Goal: Find specific page/section: Find specific page/section

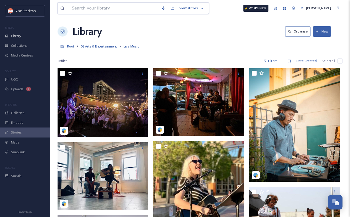
click at [116, 11] on input at bounding box center [114, 8] width 90 height 11
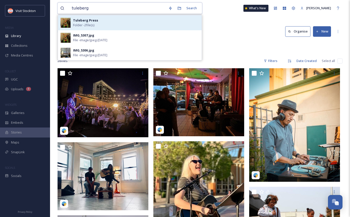
type input "tuleberg"
click at [114, 26] on div "Tuleberg Press Folder - 2 file(s)" at bounding box center [136, 23] width 126 height 10
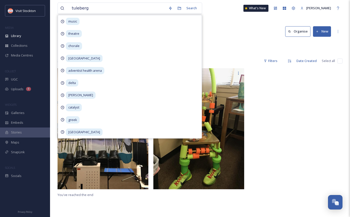
click at [228, 34] on div "Library Organise New" at bounding box center [200, 31] width 285 height 15
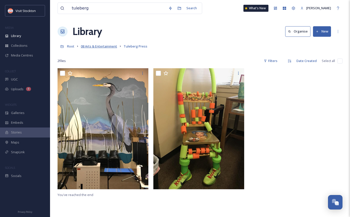
click at [113, 47] on span "08 Arts & Entertainment" at bounding box center [99, 46] width 36 height 5
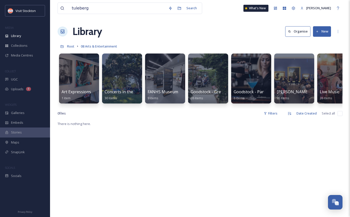
click at [177, 32] on div "Library Organise New" at bounding box center [200, 31] width 285 height 15
